Goal: Information Seeking & Learning: Learn about a topic

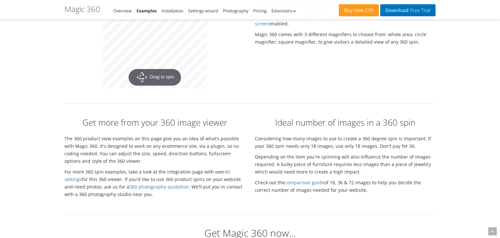
scroll to position [1332, 0]
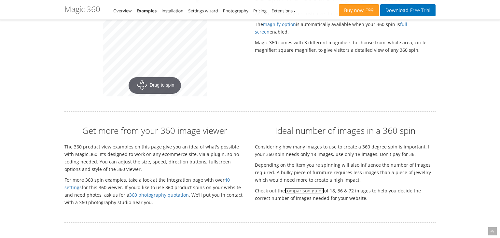
click at [311, 187] on link "comparison guide" at bounding box center [304, 190] width 39 height 6
click at [229, 177] on link "40 settings" at bounding box center [146, 184] width 165 height 14
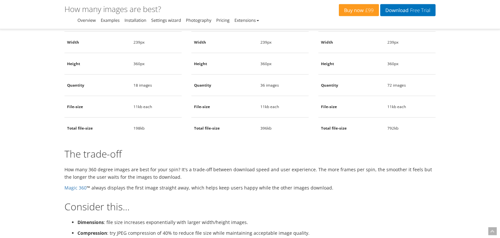
scroll to position [128, 0]
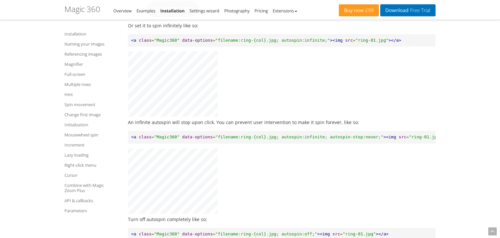
scroll to position [2730, 0]
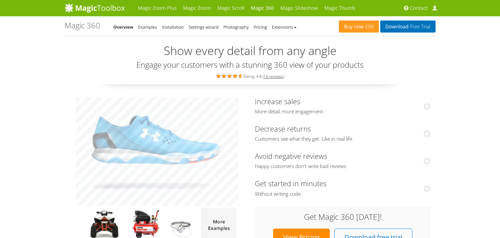
click at [149, 29] on link "Examples" at bounding box center [147, 27] width 19 height 6
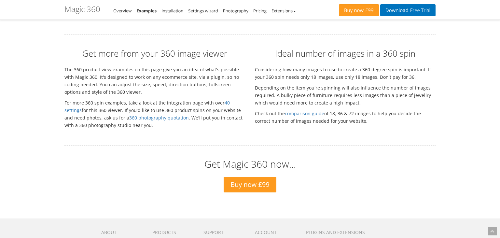
scroll to position [1504, 0]
